Goal: Task Accomplishment & Management: Manage account settings

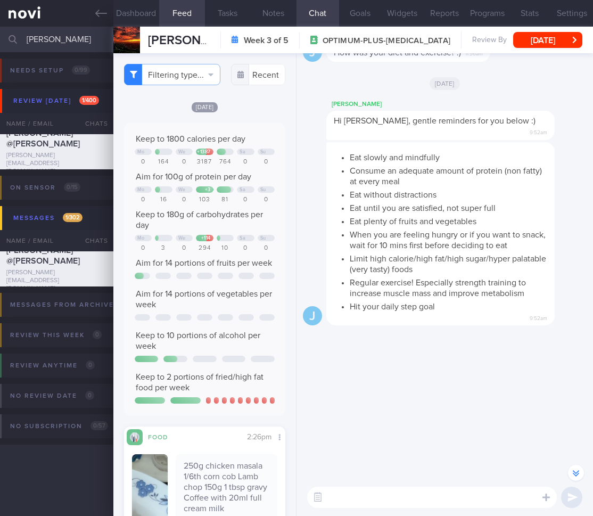
select select "8"
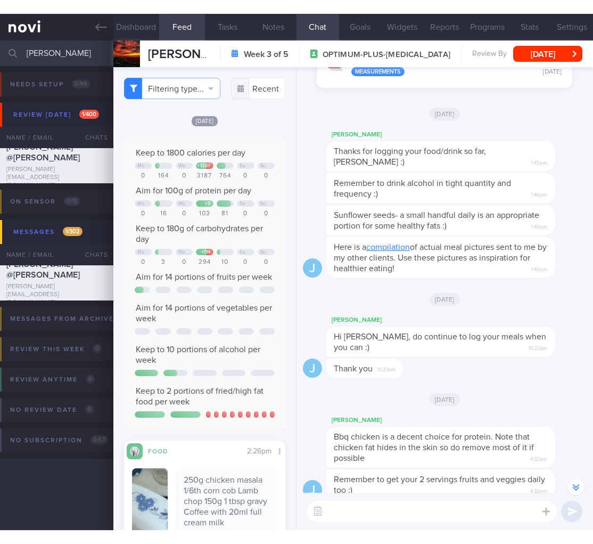
scroll to position [-593, 0]
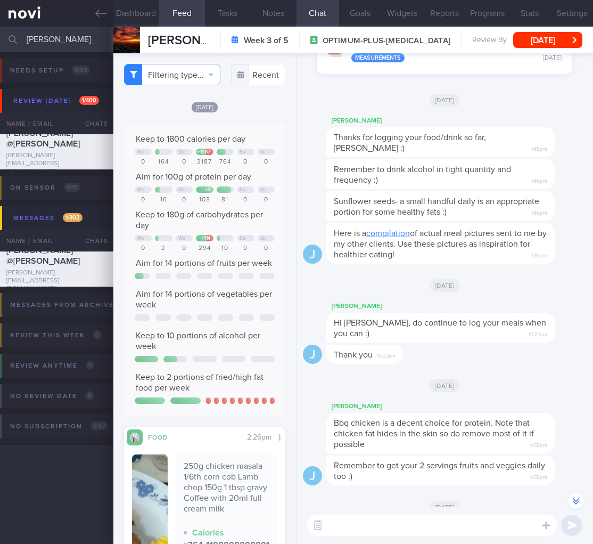
drag, startPoint x: 72, startPoint y: 44, endPoint x: -56, endPoint y: 36, distance: 128.6
click at [0, 36] on html "You are offline! Some functionality will be unavailable Patients New Users Coac…" at bounding box center [296, 272] width 593 height 544
type input "j"
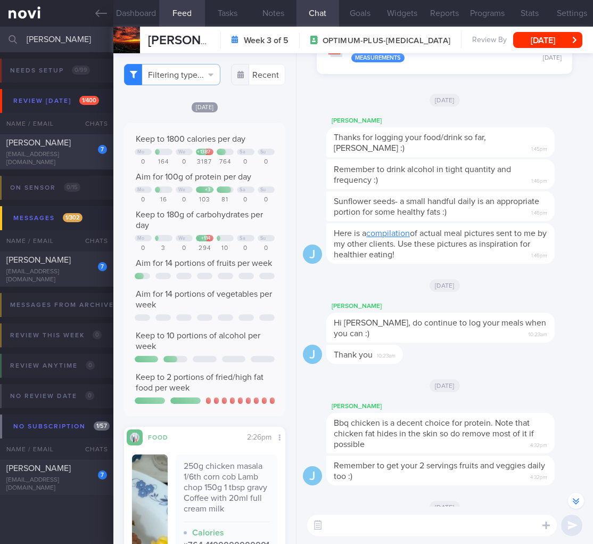
type input "[PERSON_NAME]"
click at [94, 154] on div "7" at bounding box center [95, 145] width 23 height 17
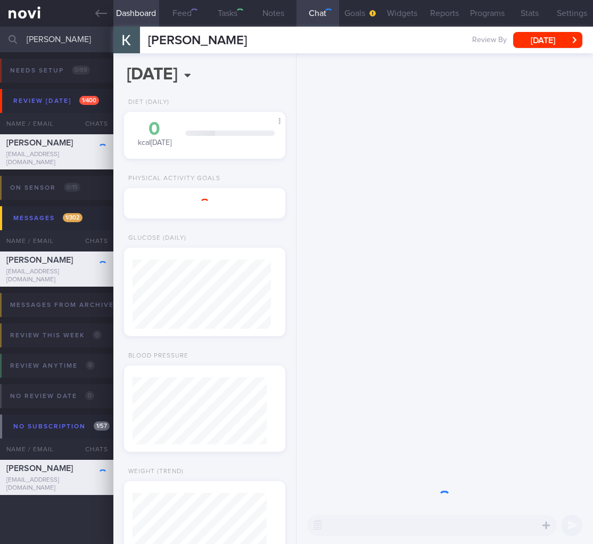
select select "4"
type input "KIV start [MEDICAL_DATA]"
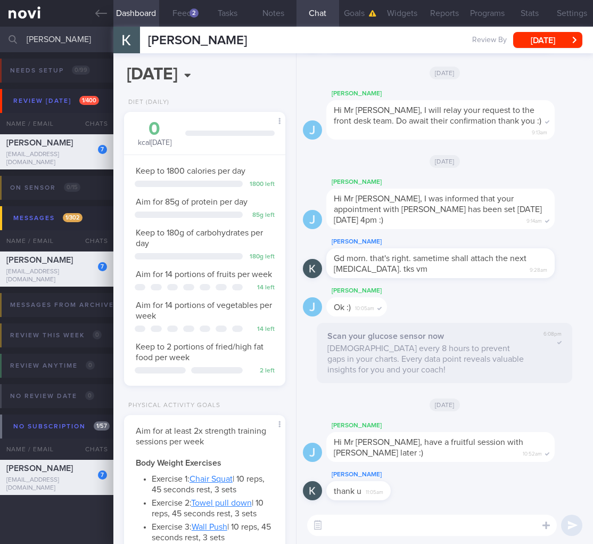
scroll to position [69, 138]
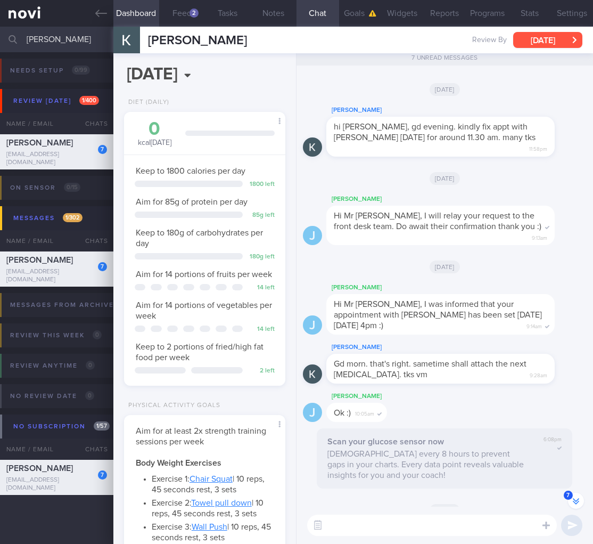
click at [542, 29] on div "[PERSON_NAME] [PERSON_NAME] [EMAIL_ADDRESS][DOMAIN_NAME] Review By [DATE] Set N…" at bounding box center [353, 40] width 480 height 27
click at [540, 35] on button "[DATE]" at bounding box center [548, 40] width 69 height 16
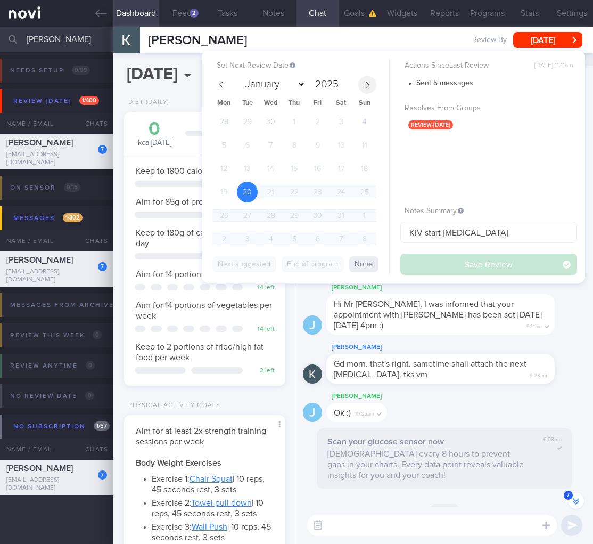
click at [371, 86] on span at bounding box center [367, 85] width 18 height 18
select select "8"
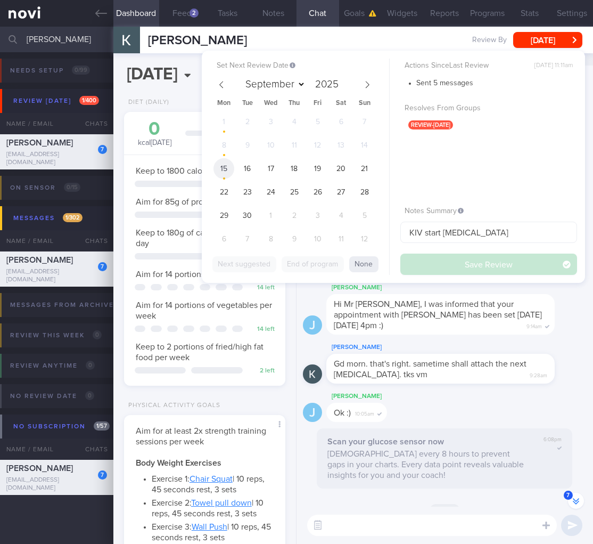
click at [229, 168] on span "15" at bounding box center [224, 168] width 21 height 21
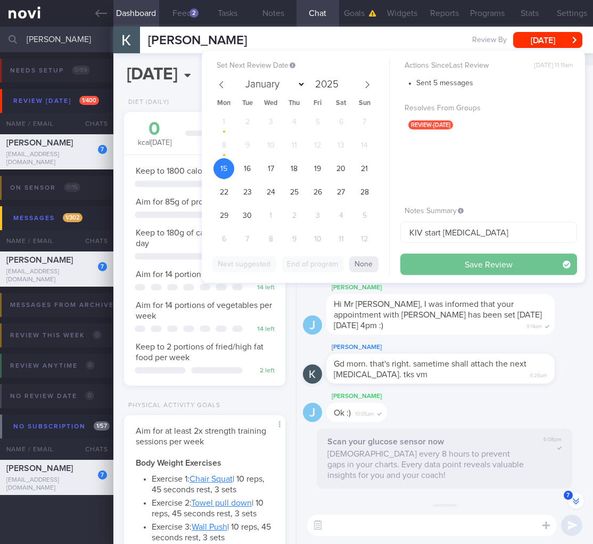
click at [488, 261] on button "Save Review" at bounding box center [489, 264] width 177 height 21
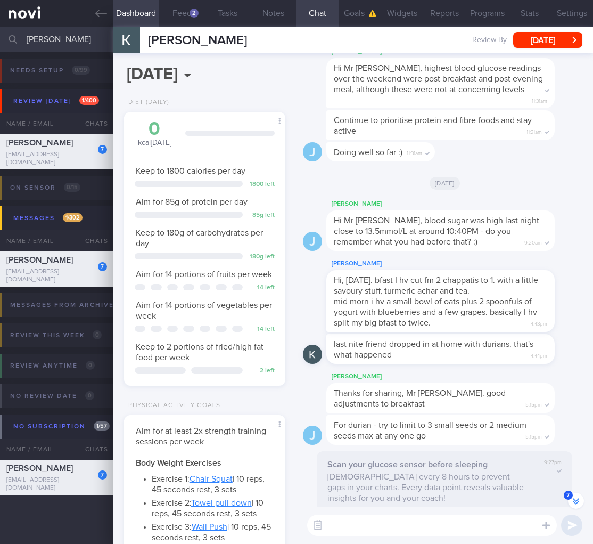
scroll to position [-5178, 0]
click at [324, 516] on button "button" at bounding box center [317, 525] width 19 height 19
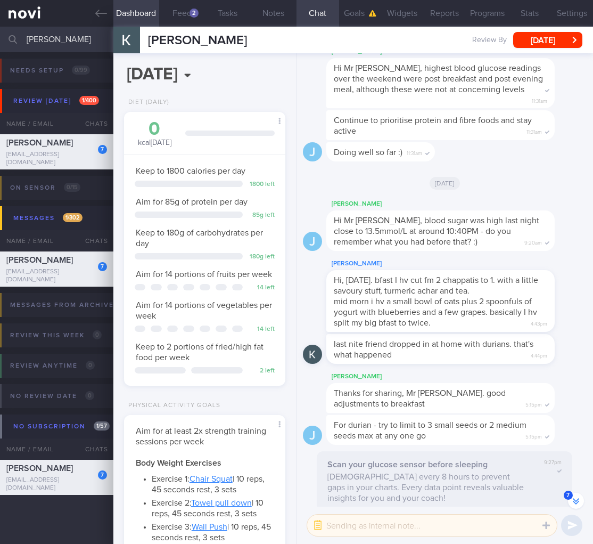
click at [343, 516] on textarea at bounding box center [432, 525] width 250 height 21
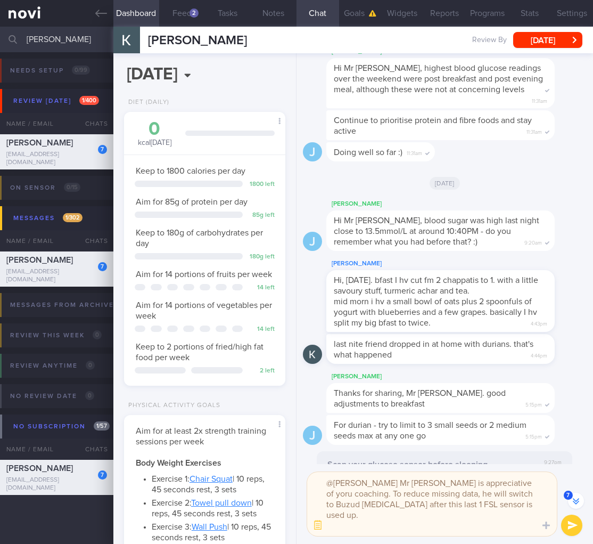
scroll to position [-5231, 0]
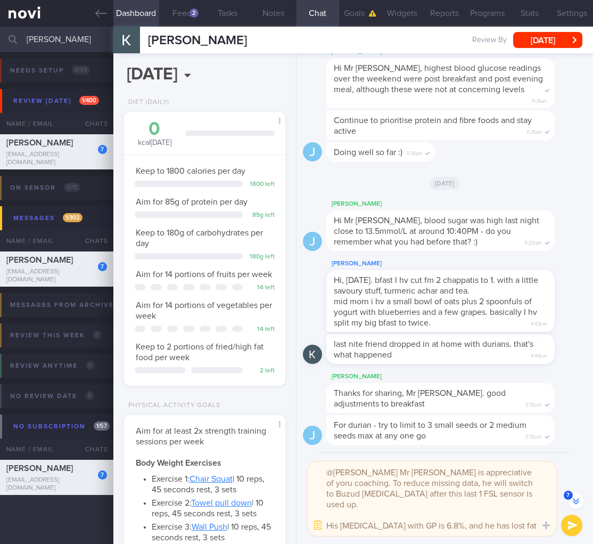
type textarea "@[PERSON_NAME] Mr [PERSON_NAME] is appreciative of yoru coaching. To reduce mis…"
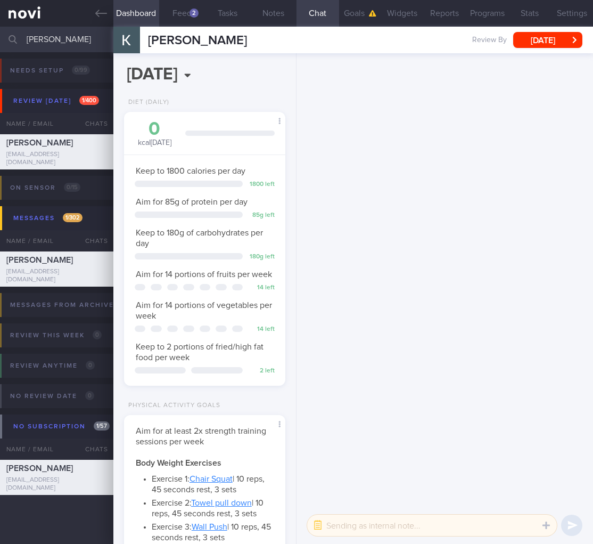
scroll to position [0, 0]
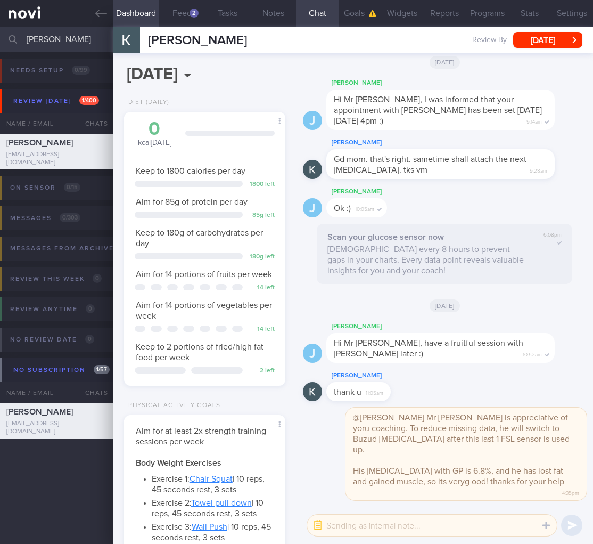
click at [59, 39] on input "[PERSON_NAME]" at bounding box center [296, 40] width 593 height 26
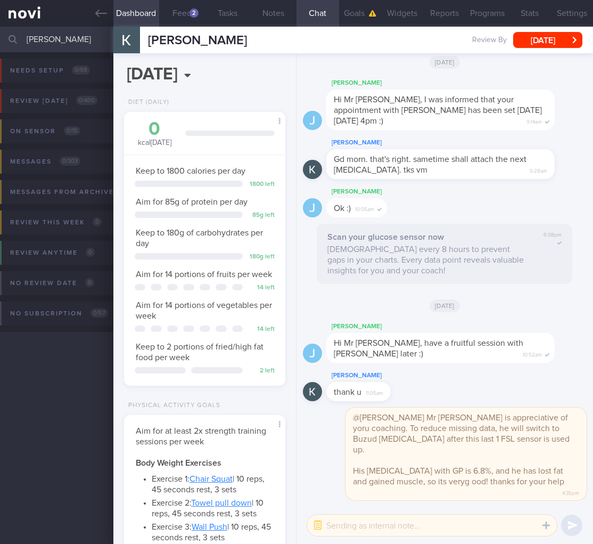
drag, startPoint x: 54, startPoint y: 43, endPoint x: -50, endPoint y: 34, distance: 103.8
click at [0, 34] on html "You are offline! Some functionality will be unavailable Patients New Users Coac…" at bounding box center [296, 272] width 593 height 544
click at [35, 38] on input "[PERSON_NAME]" at bounding box center [296, 40] width 593 height 26
type input "ho nian"
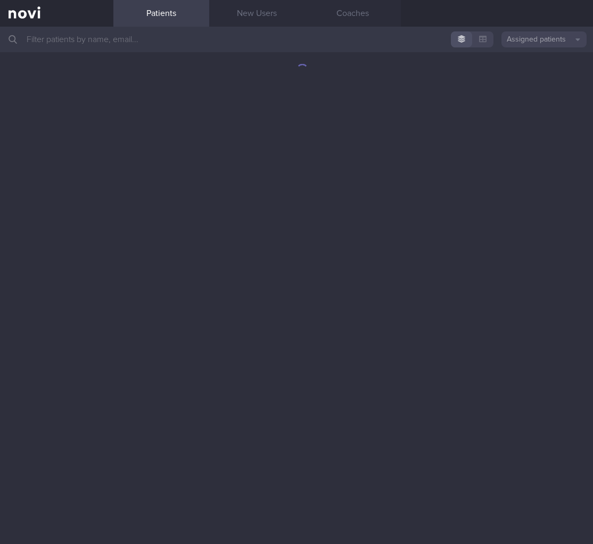
click at [204, 47] on input "text" at bounding box center [296, 40] width 593 height 26
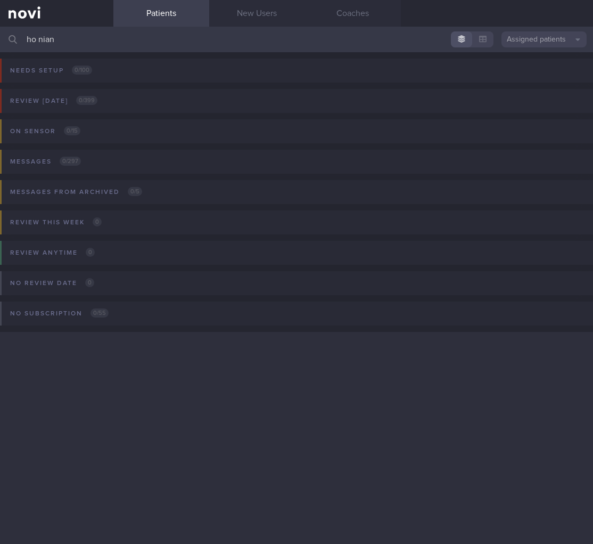
type input "ho nian"
click at [542, 38] on button "Assigned patients" at bounding box center [544, 39] width 85 height 16
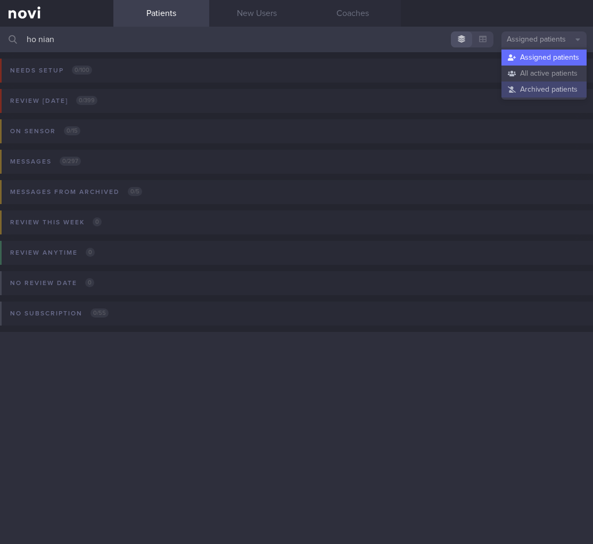
click at [506, 91] on button "Archived patients" at bounding box center [544, 90] width 85 height 16
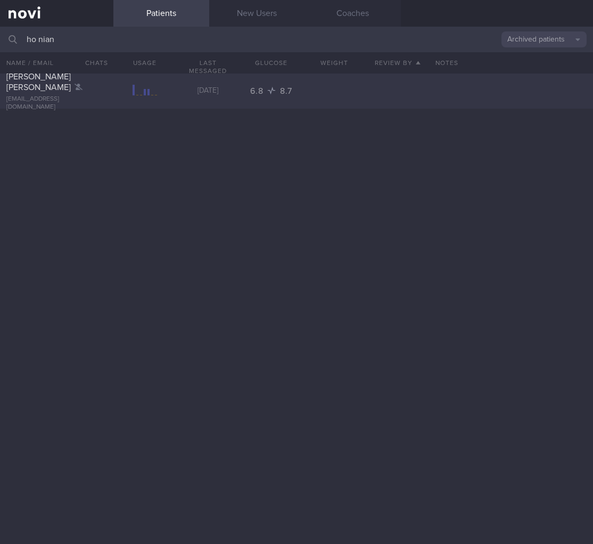
click at [135, 93] on div at bounding box center [145, 91] width 25 height 13
select select "8"
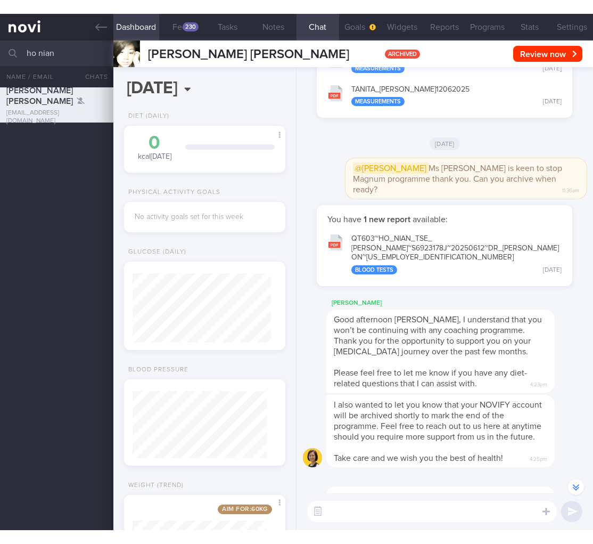
scroll to position [-353, 0]
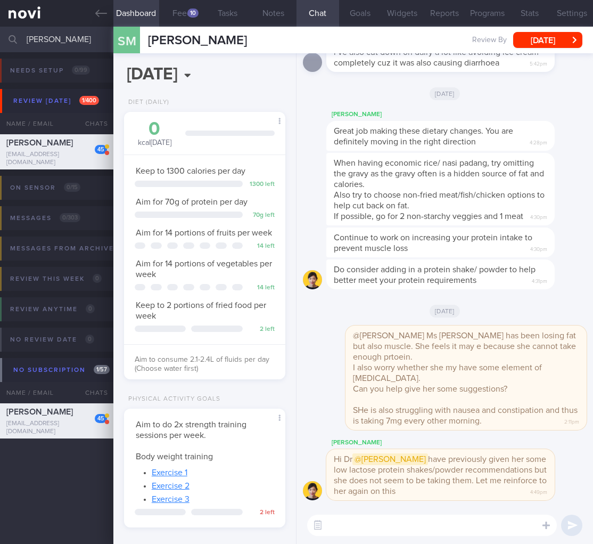
select select "8"
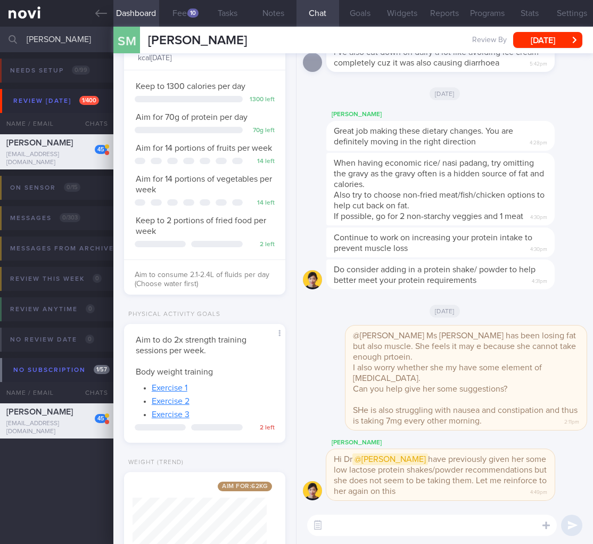
click at [39, 45] on input "[PERSON_NAME]" at bounding box center [296, 40] width 593 height 26
click at [39, 42] on input "[PERSON_NAME]" at bounding box center [296, 40] width 593 height 26
click at [39, 42] on input "simran" at bounding box center [296, 40] width 593 height 26
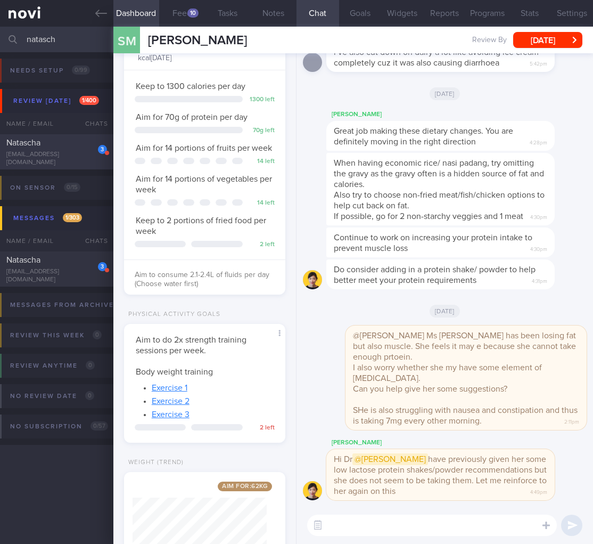
type input "natasch"
click at [47, 155] on div "natascha.brueschweiler@gmail.com" at bounding box center [56, 159] width 101 height 16
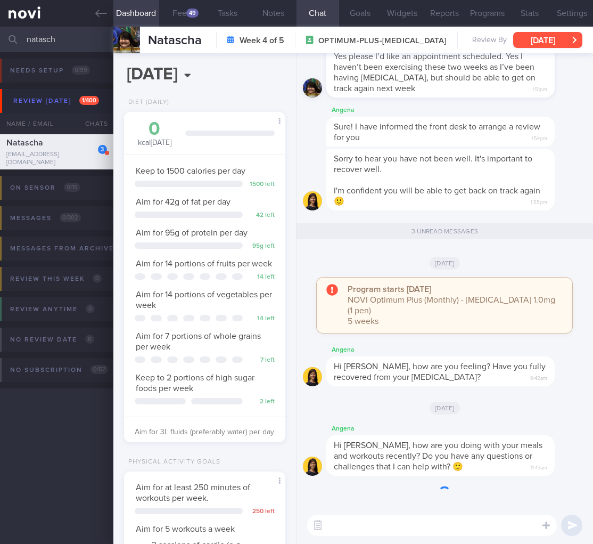
scroll to position [208, 0]
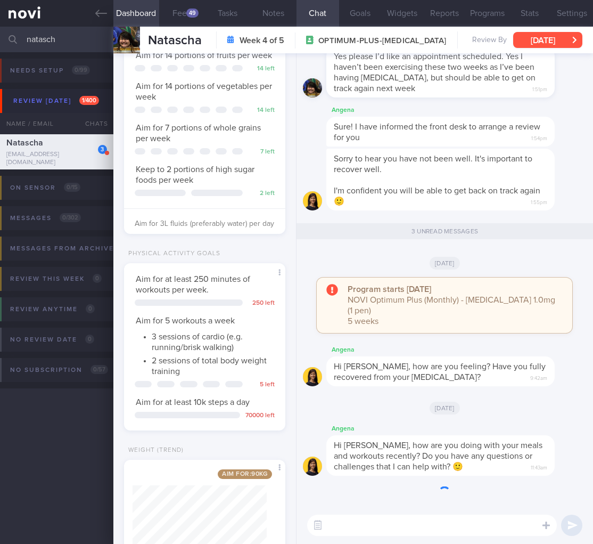
click at [527, 37] on button "[DATE]" at bounding box center [548, 40] width 69 height 16
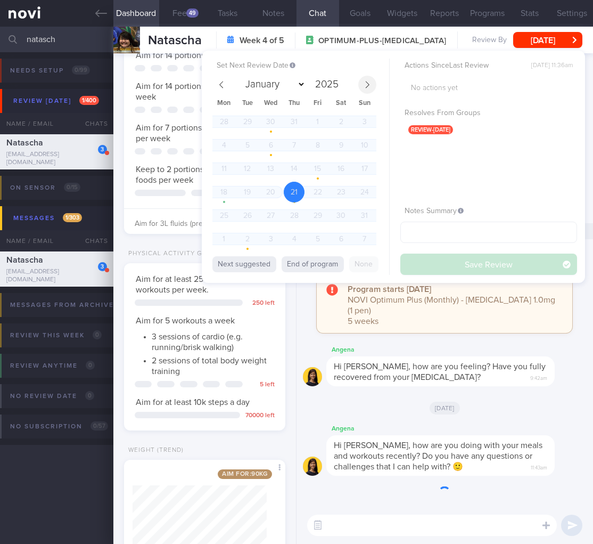
click at [364, 81] on icon at bounding box center [367, 84] width 7 height 7
select select "8"
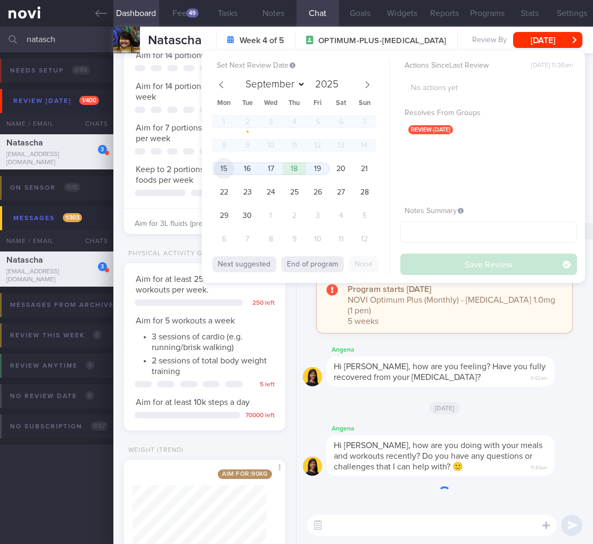
click at [230, 167] on span "15" at bounding box center [224, 168] width 21 height 21
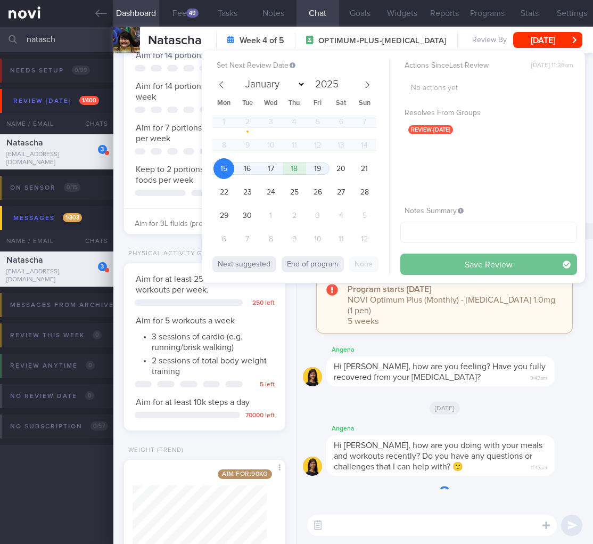
click at [457, 267] on button "Save Review" at bounding box center [489, 264] width 177 height 21
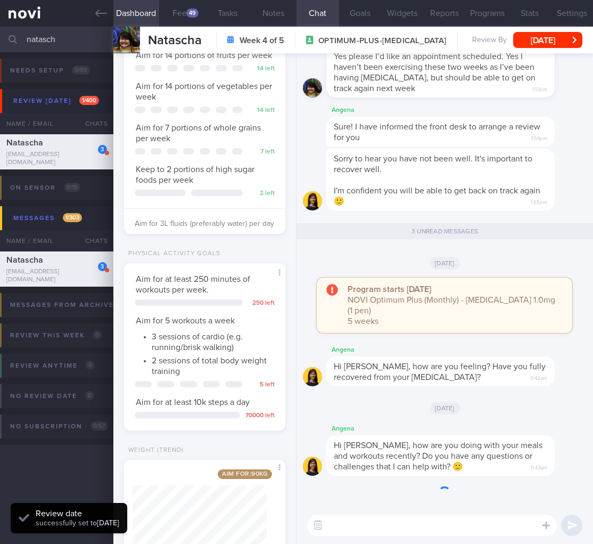
drag, startPoint x: 221, startPoint y: 482, endPoint x: 225, endPoint y: 475, distance: 8.0
click at [221, 481] on div "Aim for: 90 kg Share" at bounding box center [204, 510] width 161 height 100
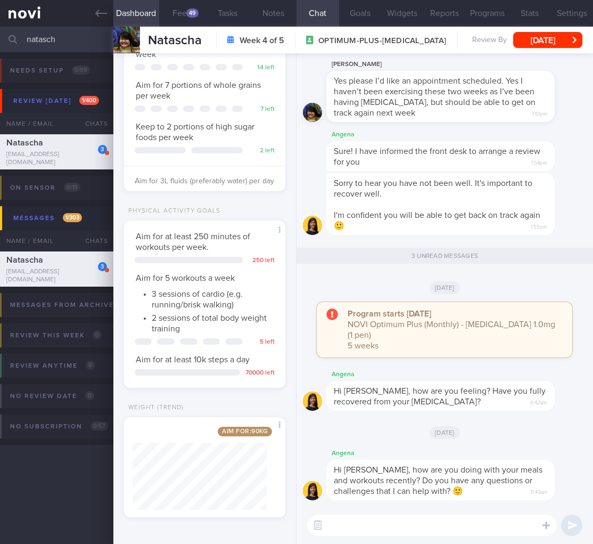
click at [380, 525] on textarea at bounding box center [432, 525] width 250 height 21
click at [381, 525] on textarea at bounding box center [432, 525] width 250 height 21
drag, startPoint x: 311, startPoint y: 519, endPoint x: 327, endPoint y: 520, distance: 15.5
click at [314, 519] on button "button" at bounding box center [317, 525] width 19 height 19
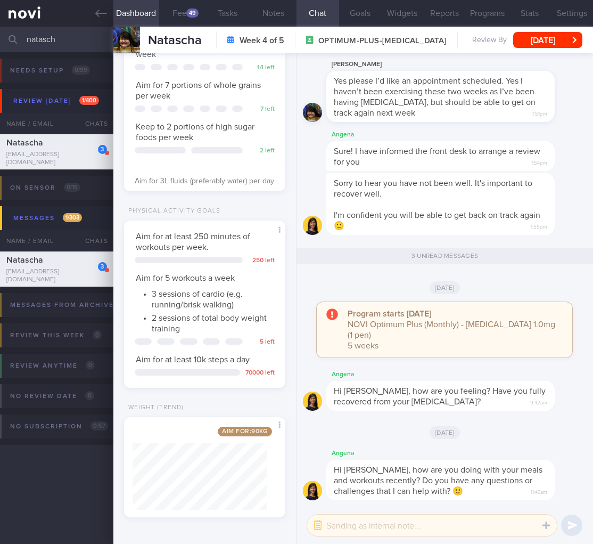
click at [349, 526] on textarea at bounding box center [432, 525] width 250 height 21
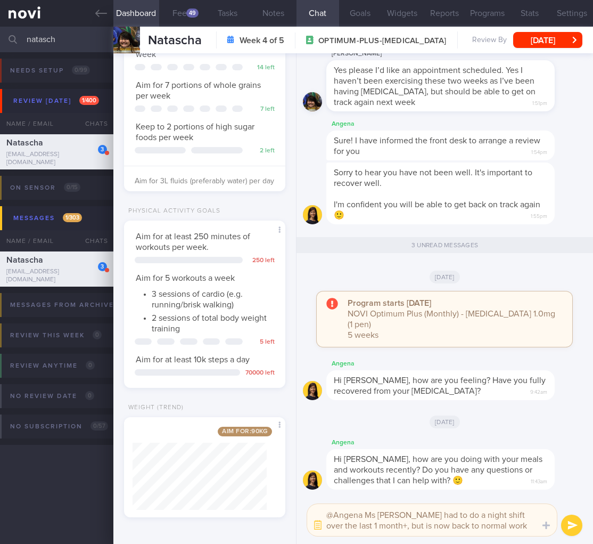
scroll to position [0, 0]
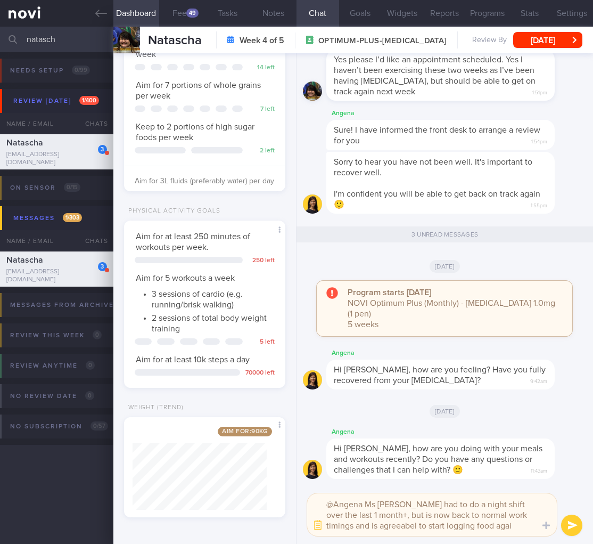
type textarea "@Angena Ms Natascha had to do a night shift over the last 1 month+, but is now …"
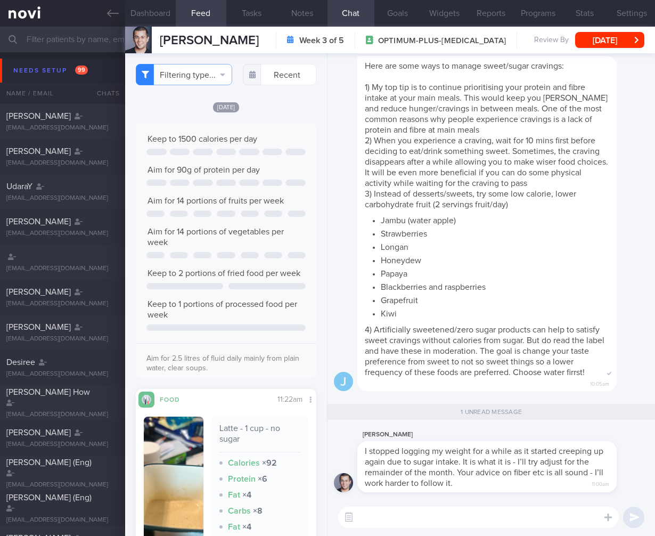
select select "7"
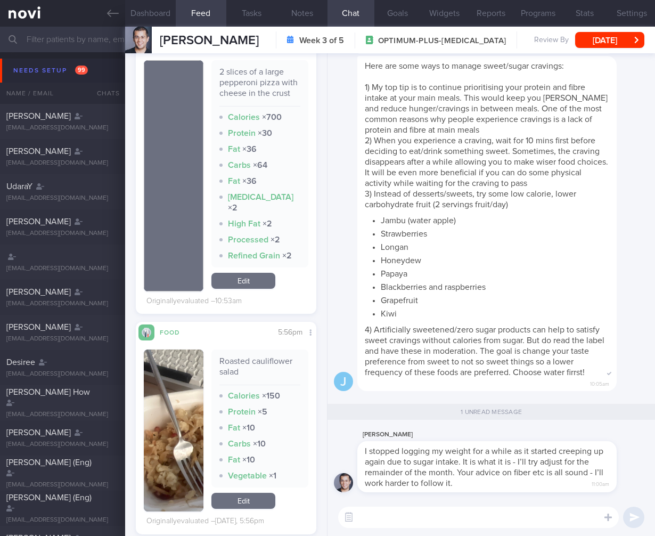
scroll to position [1531, 0]
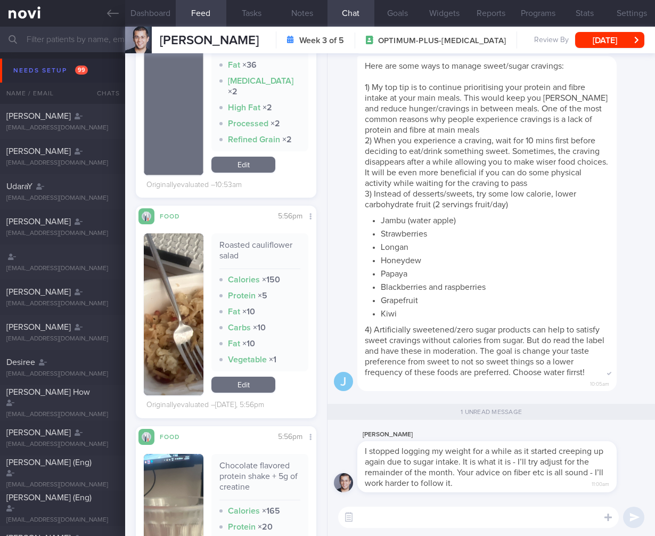
click at [194, 339] on button "button" at bounding box center [174, 314] width 60 height 162
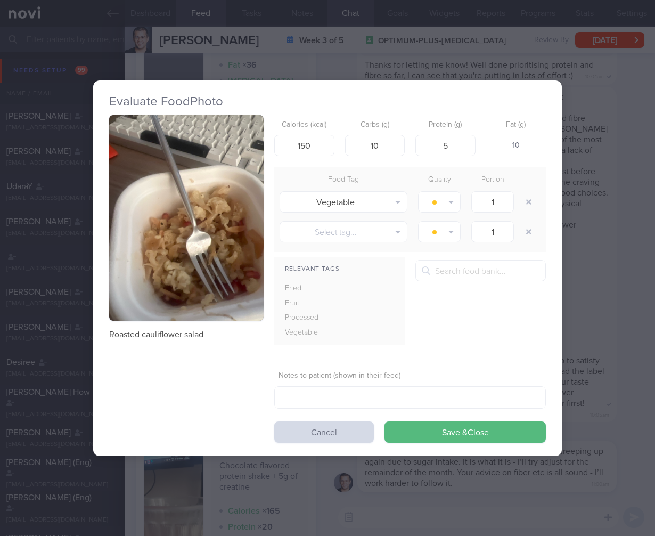
click at [637, 316] on div "Evaluate Food Photo Roasted cauliflower salad Calories (kcal) 150 Carbs (g) 10 …" at bounding box center [327, 268] width 655 height 536
